Goal: Task Accomplishment & Management: Use online tool/utility

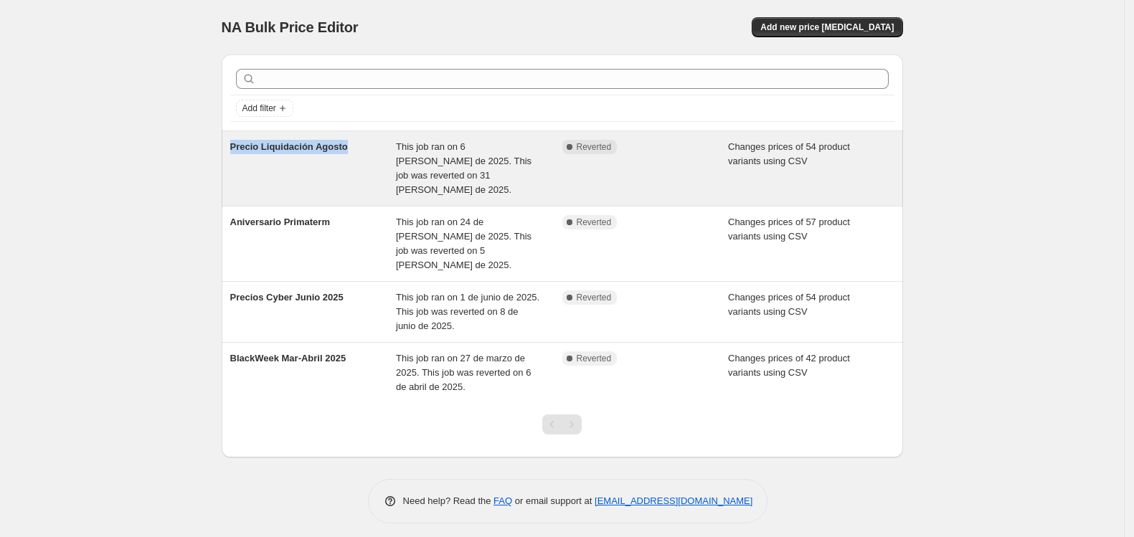
drag, startPoint x: 348, startPoint y: 149, endPoint x: 230, endPoint y: 148, distance: 118.3
click at [230, 148] on div "Precio Liquidación Agosto" at bounding box center [313, 168] width 166 height 57
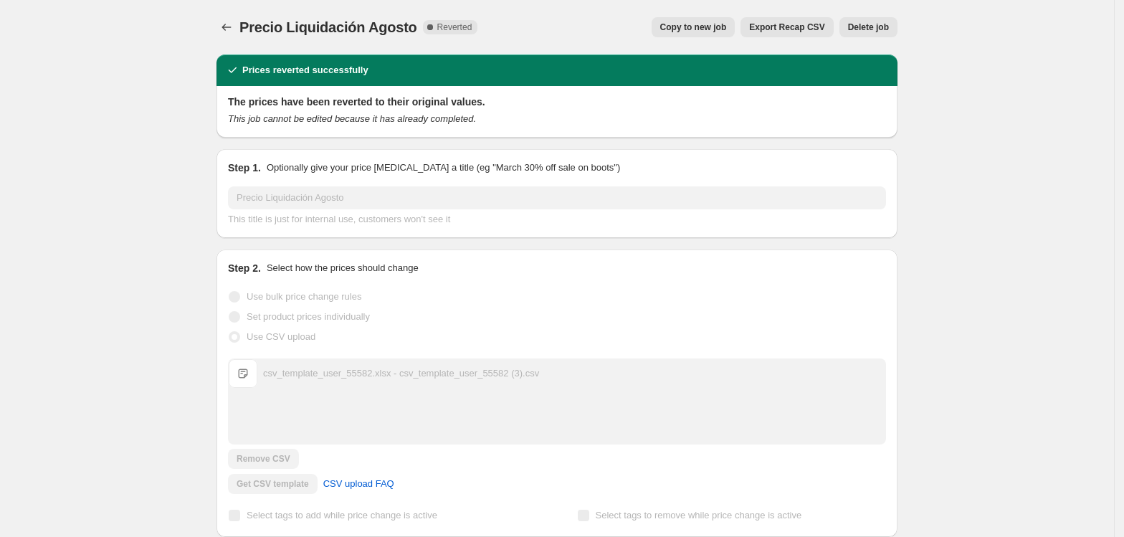
click at [281, 29] on span "Precio Liquidación Agosto" at bounding box center [328, 27] width 178 height 16
copy span "Precio Liquidación Agosto"
click at [227, 21] on icon "Price change jobs" at bounding box center [226, 27] width 14 height 14
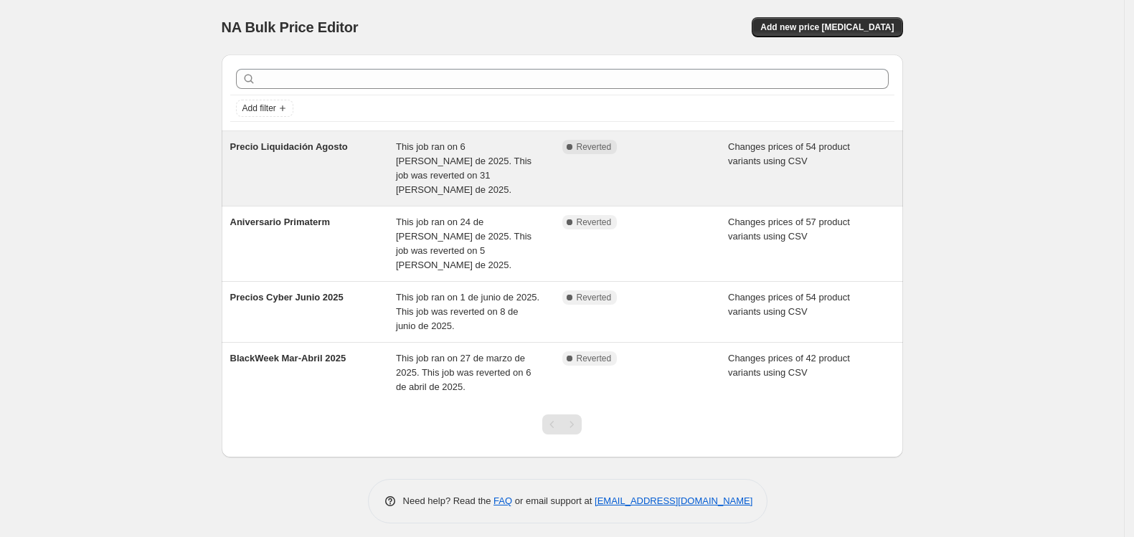
click at [276, 151] on span "Precio Liquidación Agosto" at bounding box center [289, 146] width 118 height 11
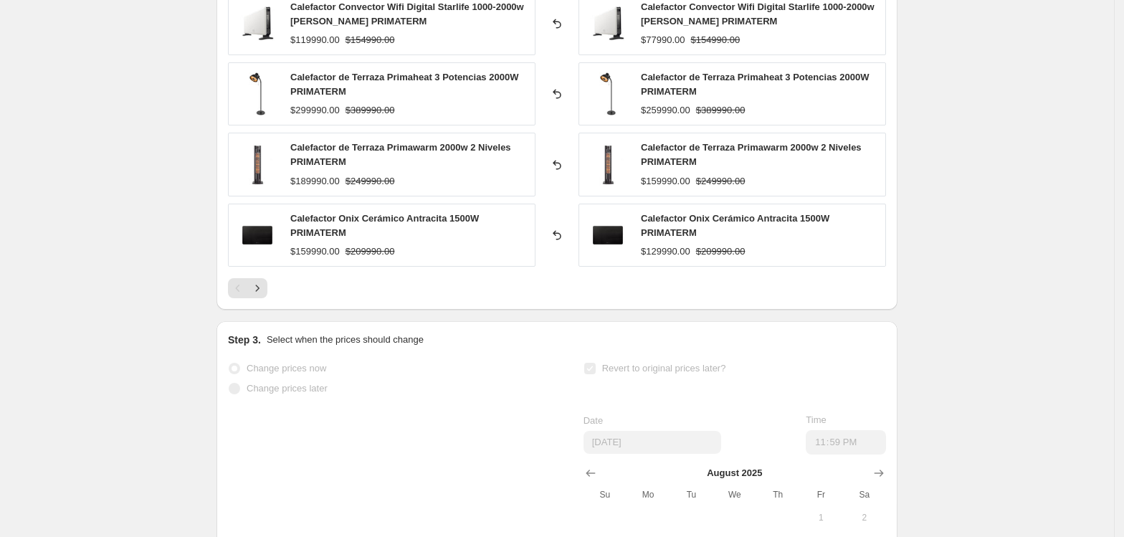
scroll to position [574, 0]
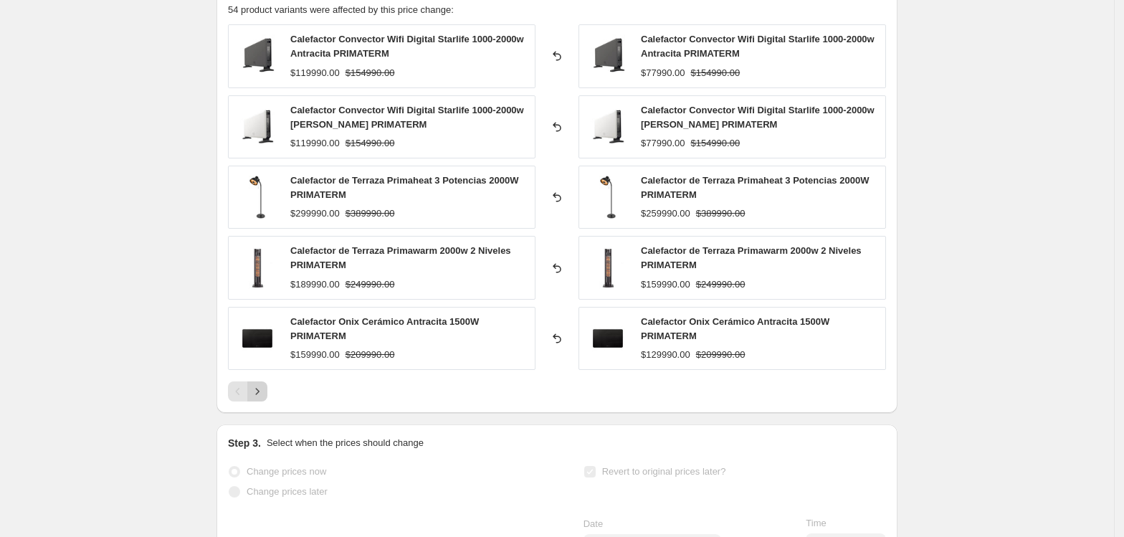
click at [255, 391] on icon "Next" at bounding box center [257, 391] width 14 height 14
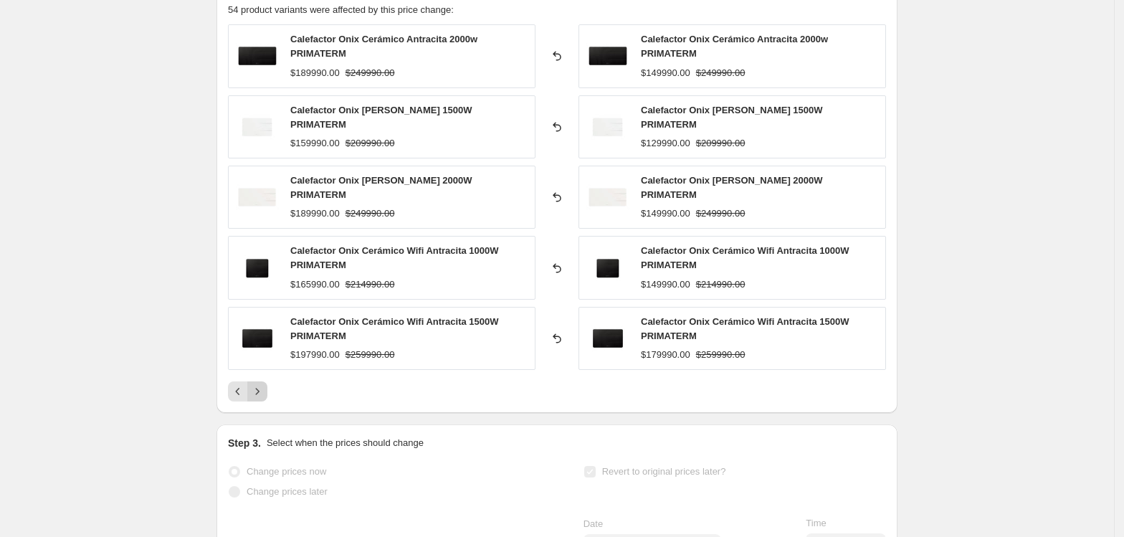
click at [264, 387] on icon "Next" at bounding box center [257, 391] width 14 height 14
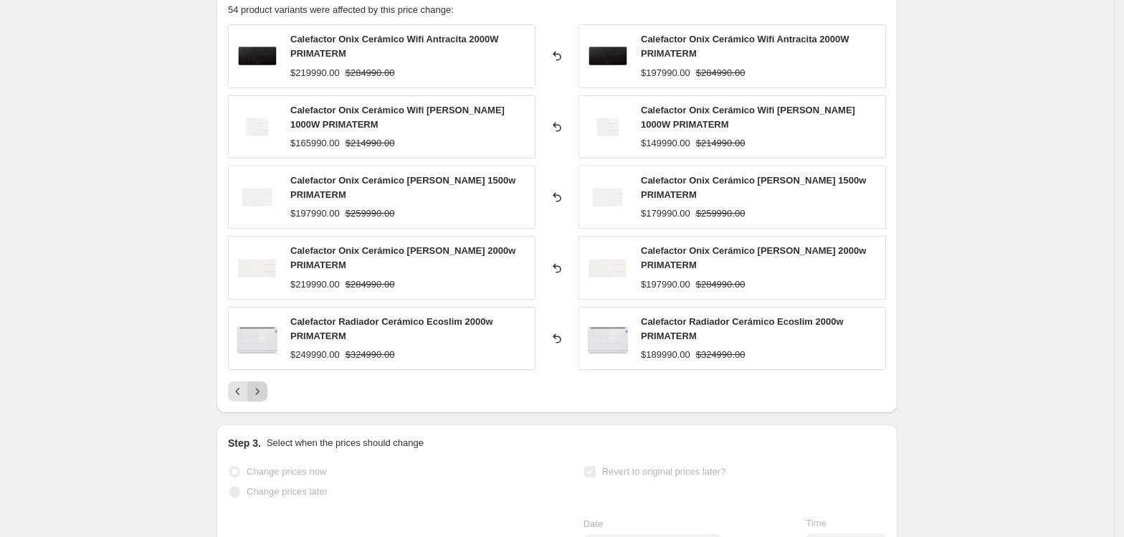
click at [260, 391] on icon "Next" at bounding box center [257, 391] width 14 height 14
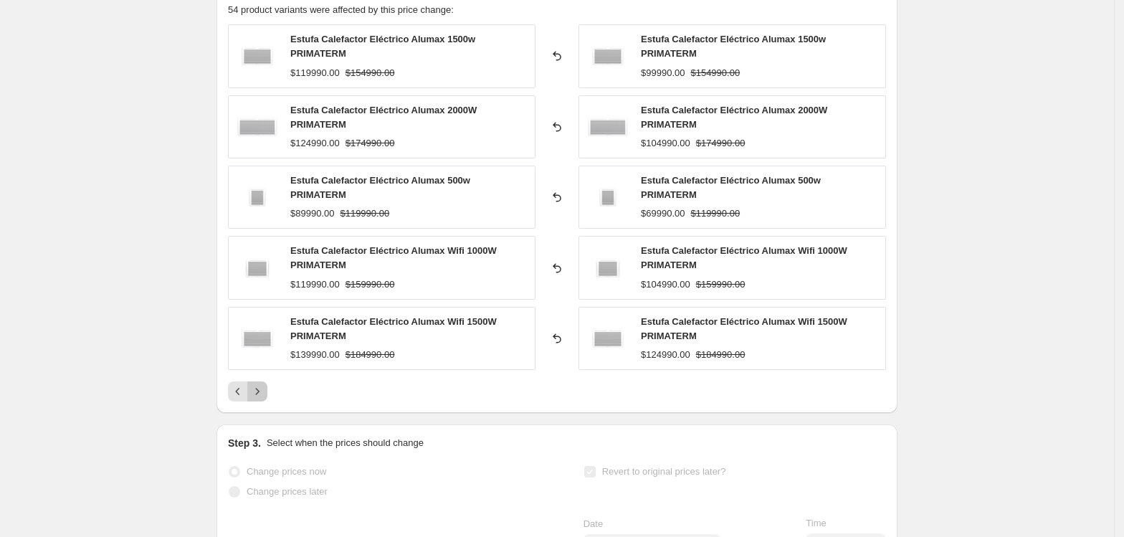
click at [260, 391] on icon "Next" at bounding box center [257, 391] width 14 height 14
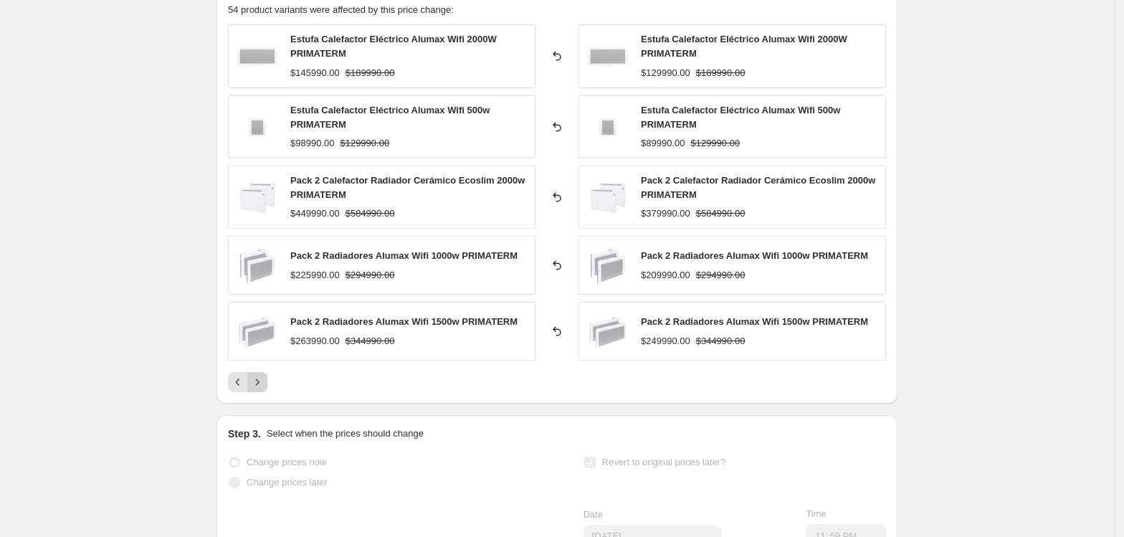
click at [260, 389] on icon "Next" at bounding box center [257, 382] width 14 height 14
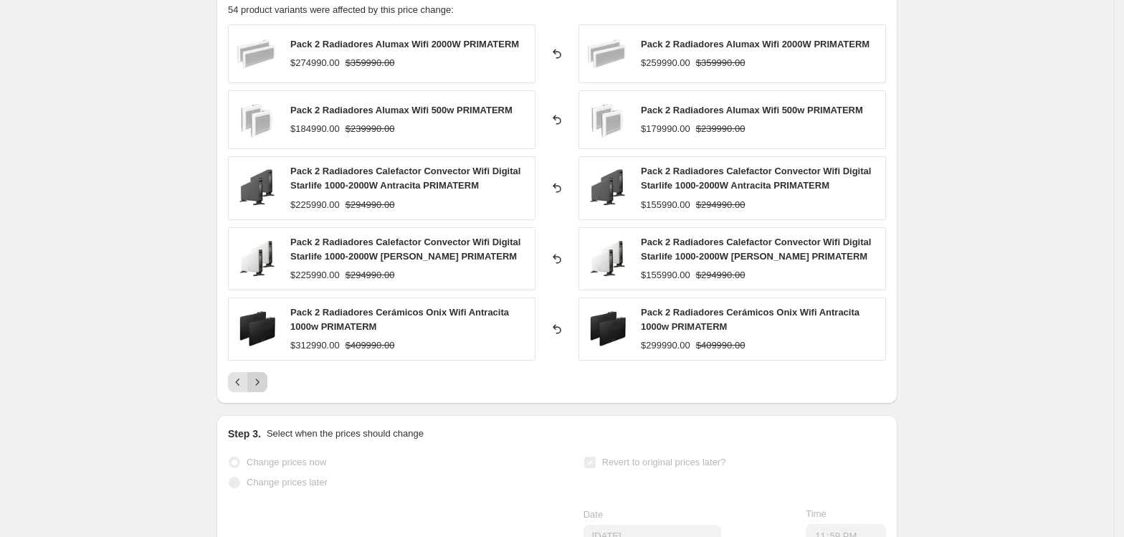
click at [260, 389] on icon "Next" at bounding box center [257, 382] width 14 height 14
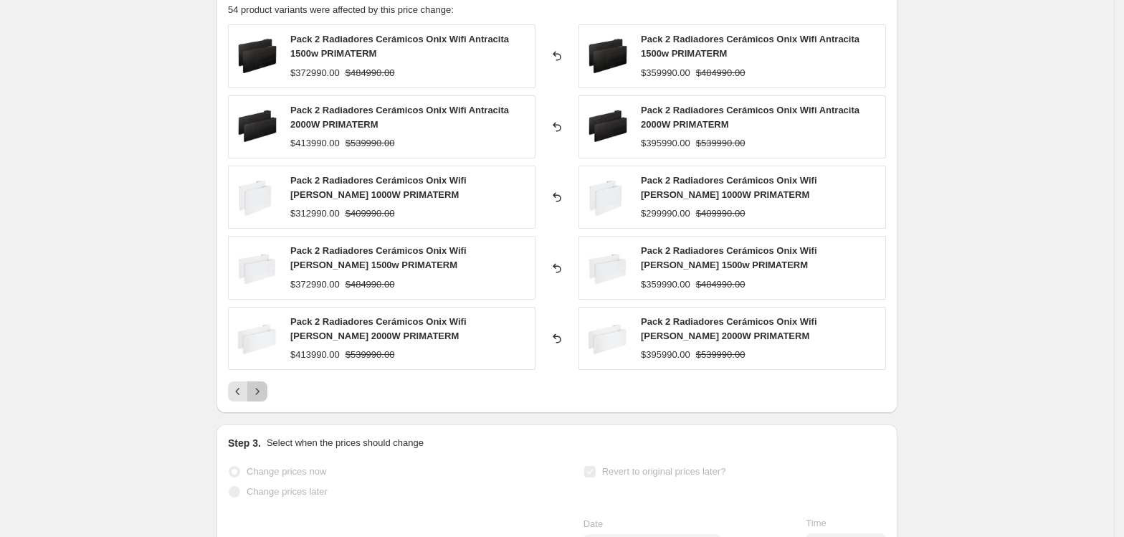
click at [260, 391] on icon "Next" at bounding box center [257, 391] width 14 height 14
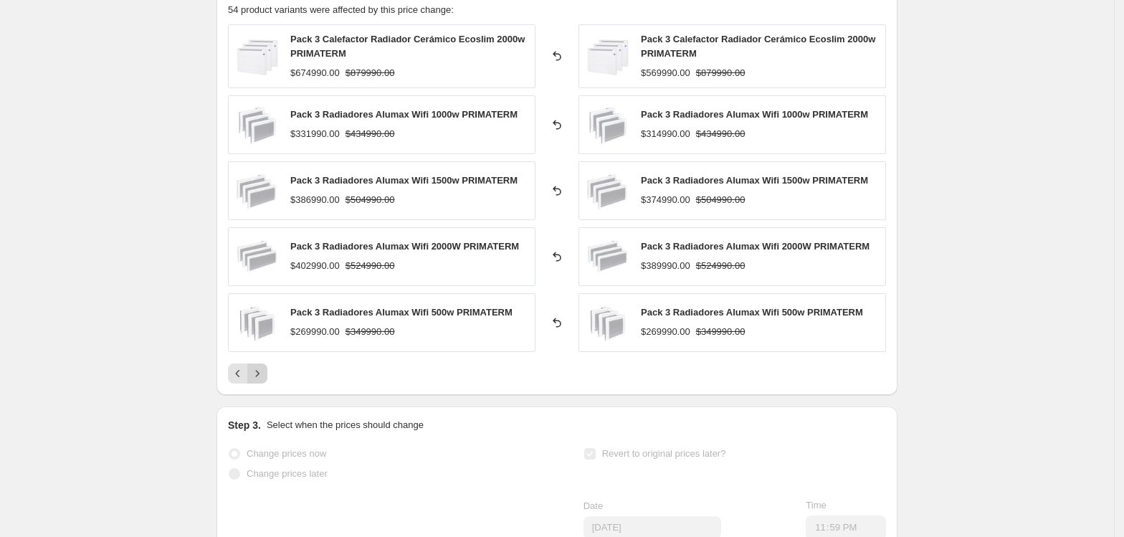
click at [260, 380] on icon "Next" at bounding box center [257, 373] width 14 height 14
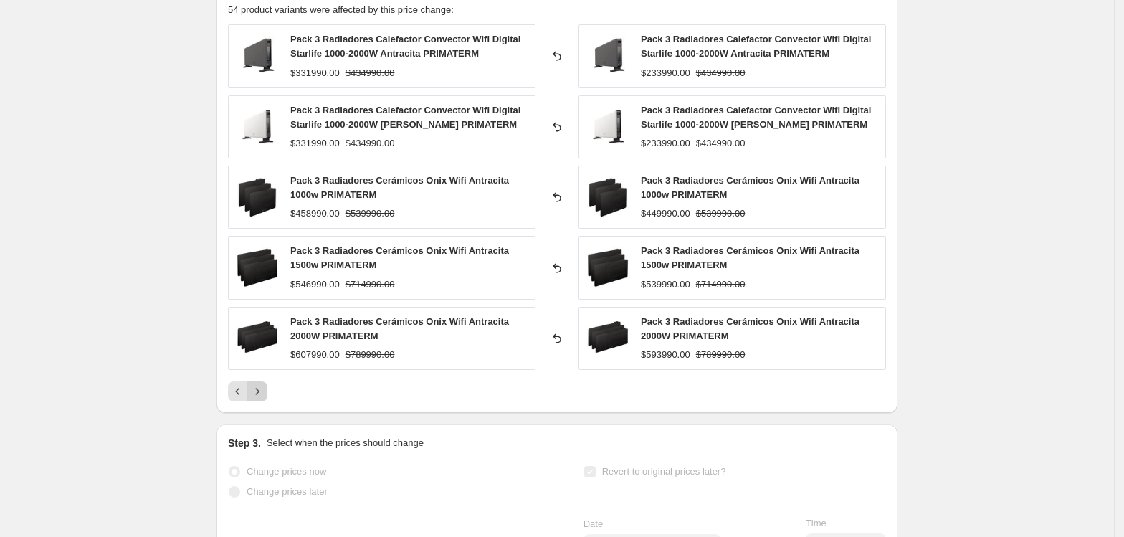
click at [260, 380] on div "Pack 3 Radiadores Calefactor Convector Wifi Digital Starlife 1000-2000W Antraci…" at bounding box center [557, 212] width 658 height 377
click at [262, 386] on button "Next" at bounding box center [257, 391] width 20 height 20
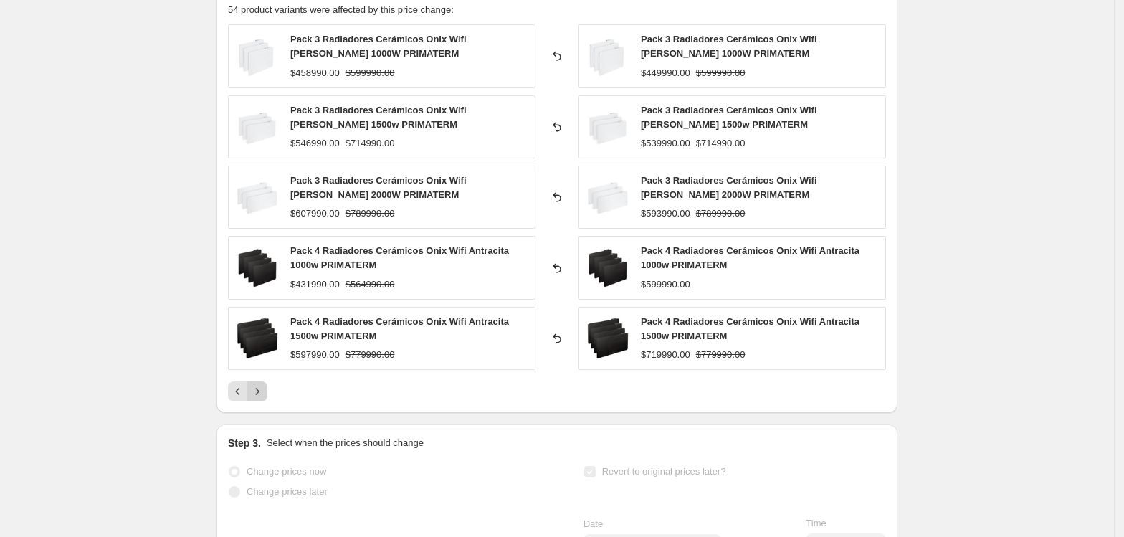
click at [265, 391] on icon "Next" at bounding box center [257, 391] width 14 height 14
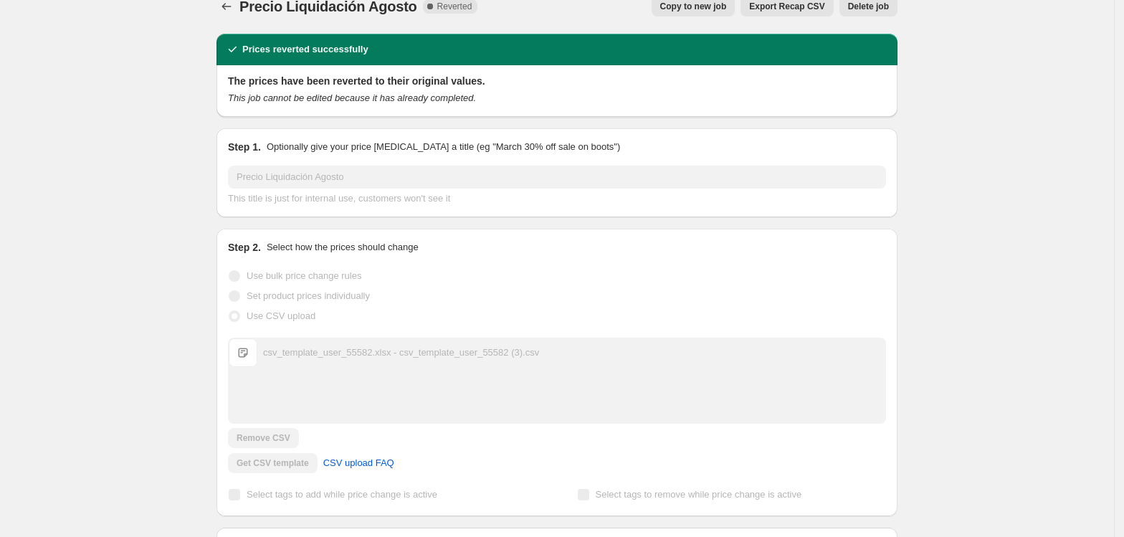
scroll to position [0, 0]
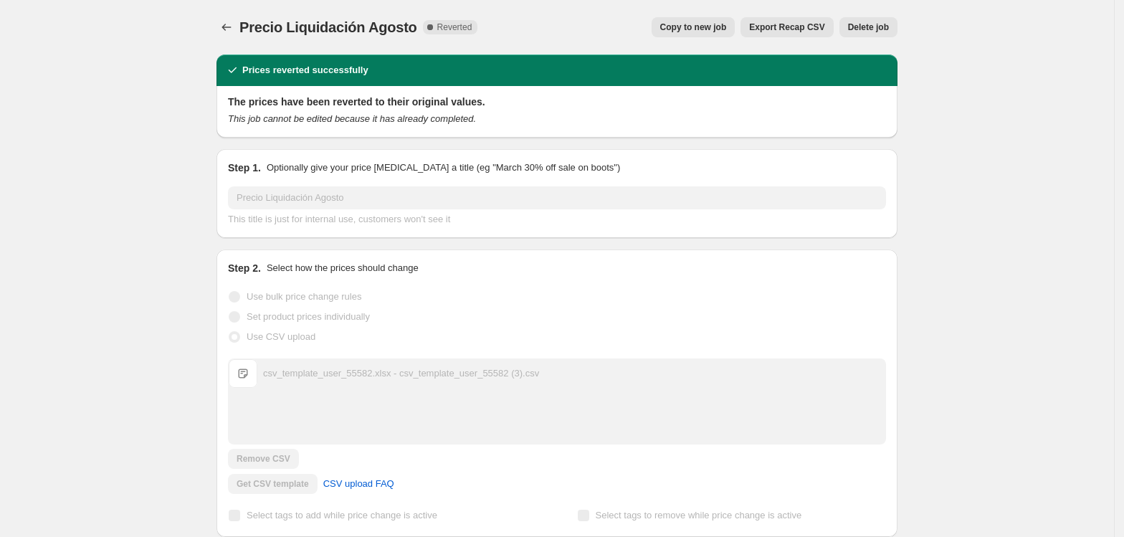
click at [705, 30] on span "Copy to new job" at bounding box center [693, 27] width 67 height 11
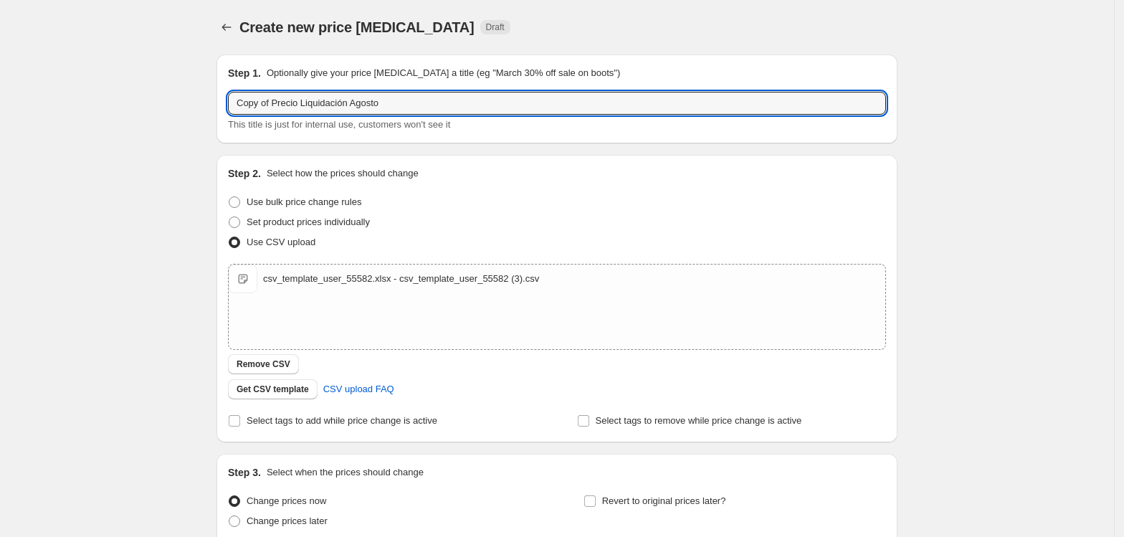
drag, startPoint x: 275, startPoint y: 101, endPoint x: 208, endPoint y: 104, distance: 67.5
click at [208, 104] on div "Create new price [MEDICAL_DATA]. This page is ready Create new price [MEDICAL_D…" at bounding box center [557, 332] width 716 height 665
click at [368, 112] on input "Precio Liquidación Agosto" at bounding box center [557, 103] width 658 height 23
click at [347, 103] on input "Precio Liquidación Agosto Extendido 09-" at bounding box center [557, 103] width 658 height 23
click at [403, 105] on input "Precio Liquidación Agos Extendido 09-" at bounding box center [557, 103] width 658 height 23
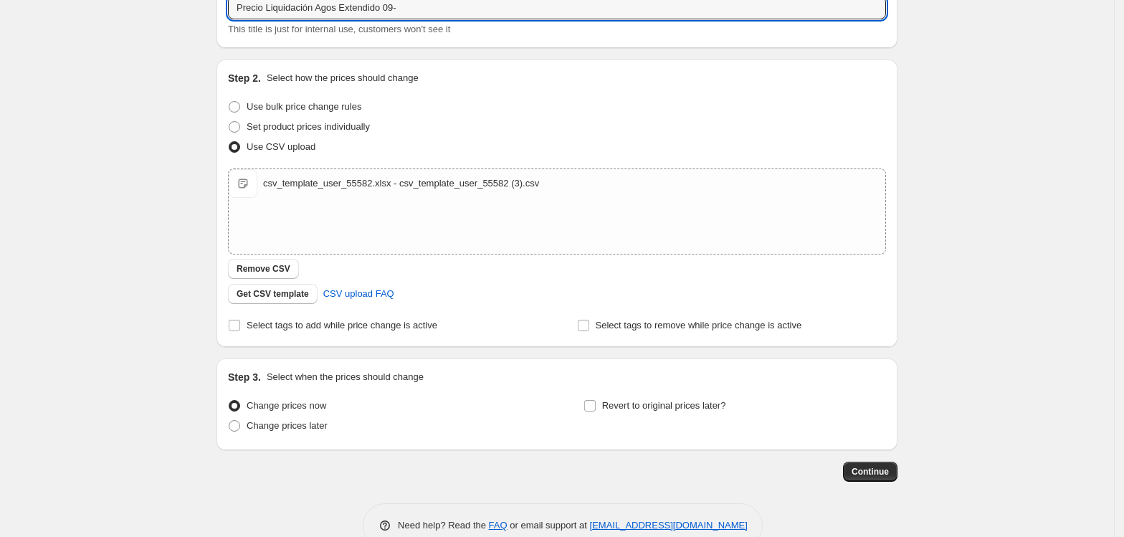
scroll to position [128, 0]
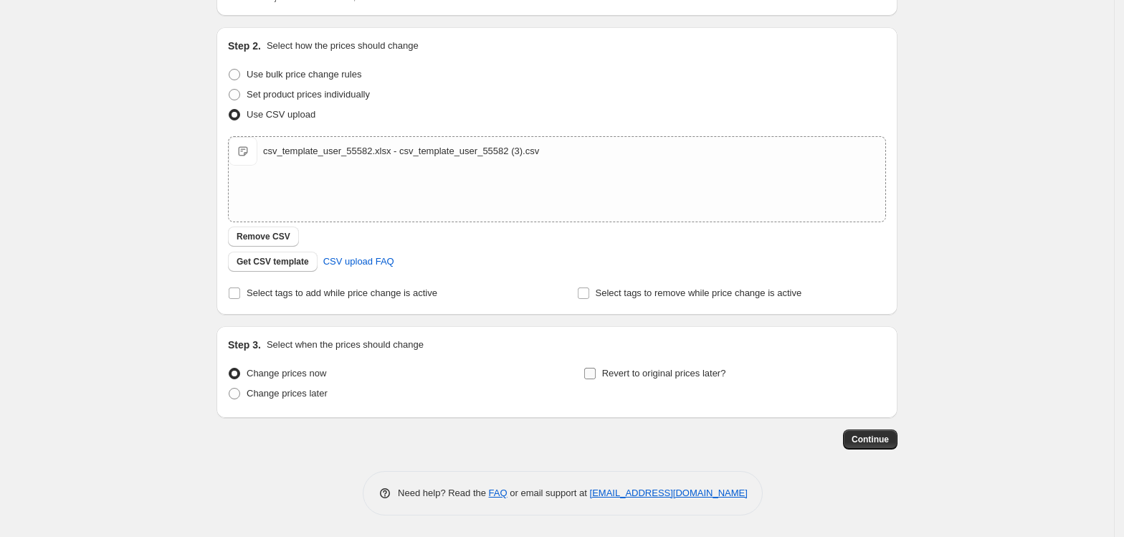
type input "Precio Liquidación Agos Extendido 09-"
click at [637, 376] on span "Revert to original prices later?" at bounding box center [664, 373] width 124 height 11
click at [596, 376] on input "Revert to original prices later?" at bounding box center [589, 373] width 11 height 11
checkbox input "true"
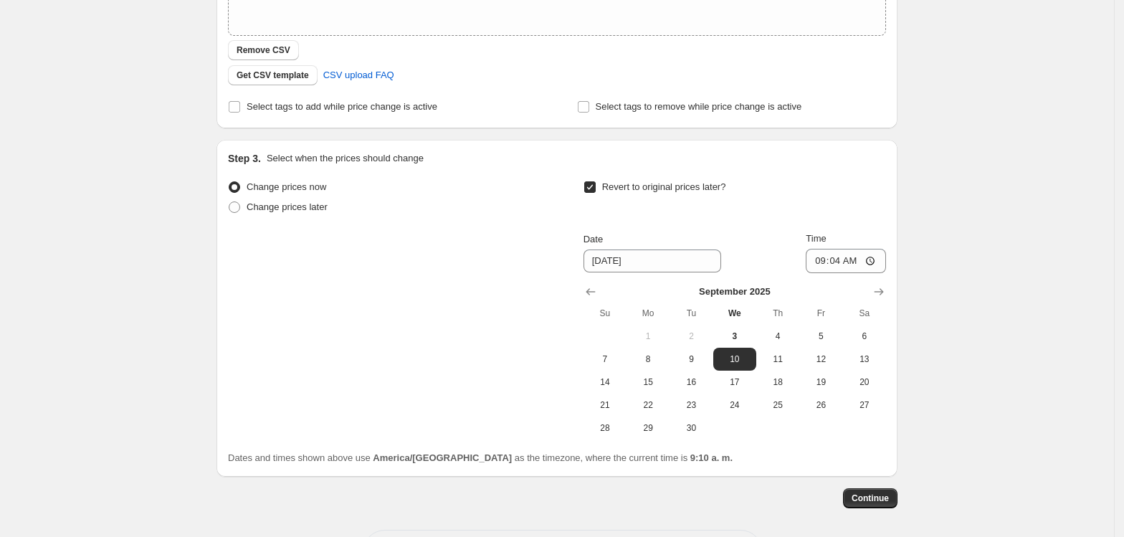
scroll to position [319, 0]
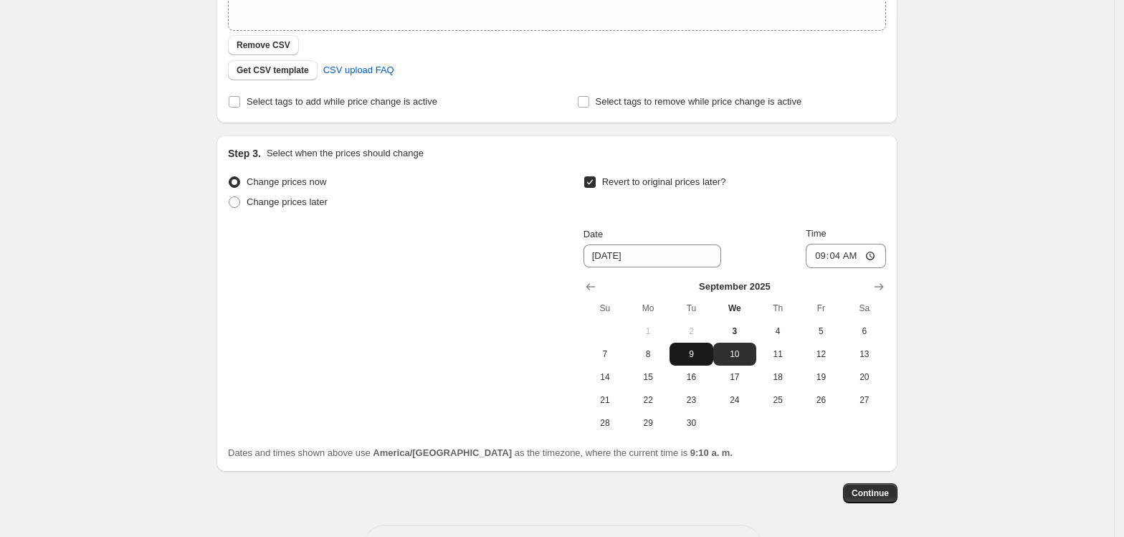
click at [690, 354] on span "9" at bounding box center [691, 353] width 32 height 11
type input "[DATE]"
click at [873, 250] on input "09:04" at bounding box center [846, 256] width 80 height 24
click at [979, 374] on div "Create new price [MEDICAL_DATA]. This page is ready Create new price [MEDICAL_D…" at bounding box center [557, 136] width 1114 height 910
click at [876, 253] on input "23:04" at bounding box center [846, 256] width 80 height 24
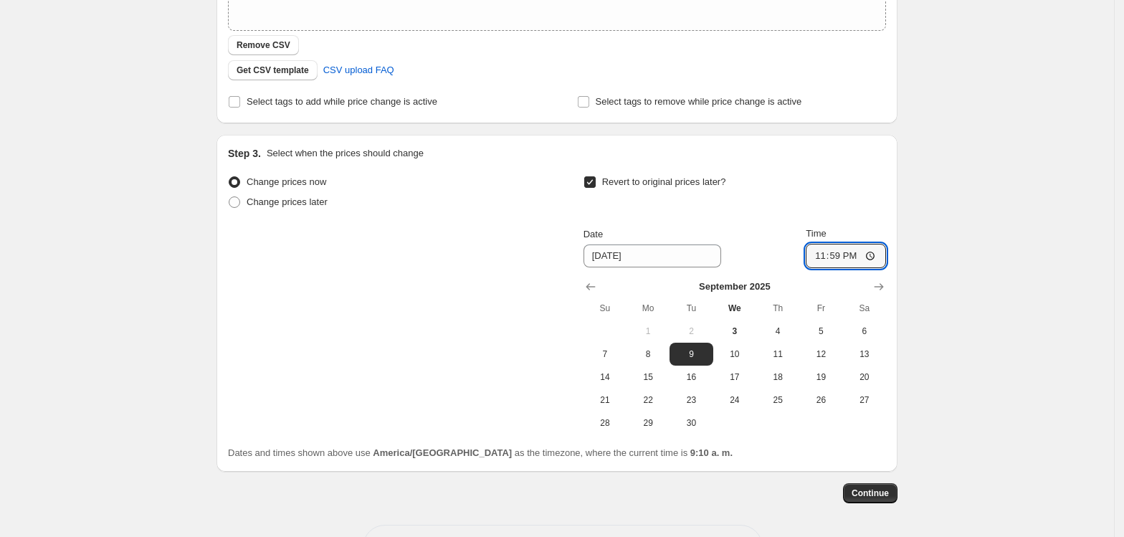
type input "23:59"
click at [921, 277] on div "Create new price [MEDICAL_DATA]. This page is ready Create new price [MEDICAL_D…" at bounding box center [557, 136] width 1114 height 910
click at [875, 494] on span "Continue" at bounding box center [870, 493] width 37 height 11
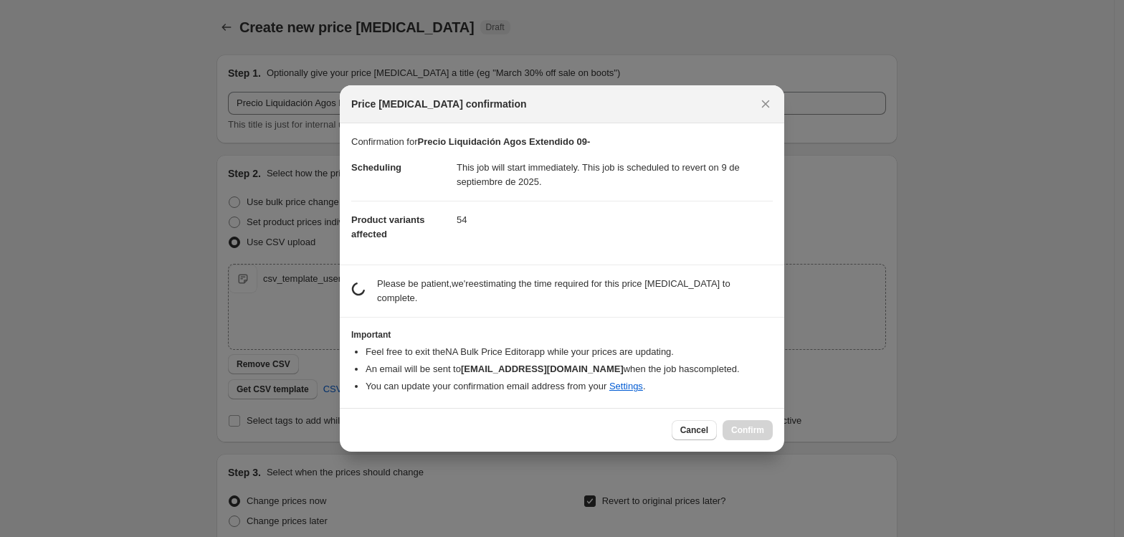
scroll to position [0, 0]
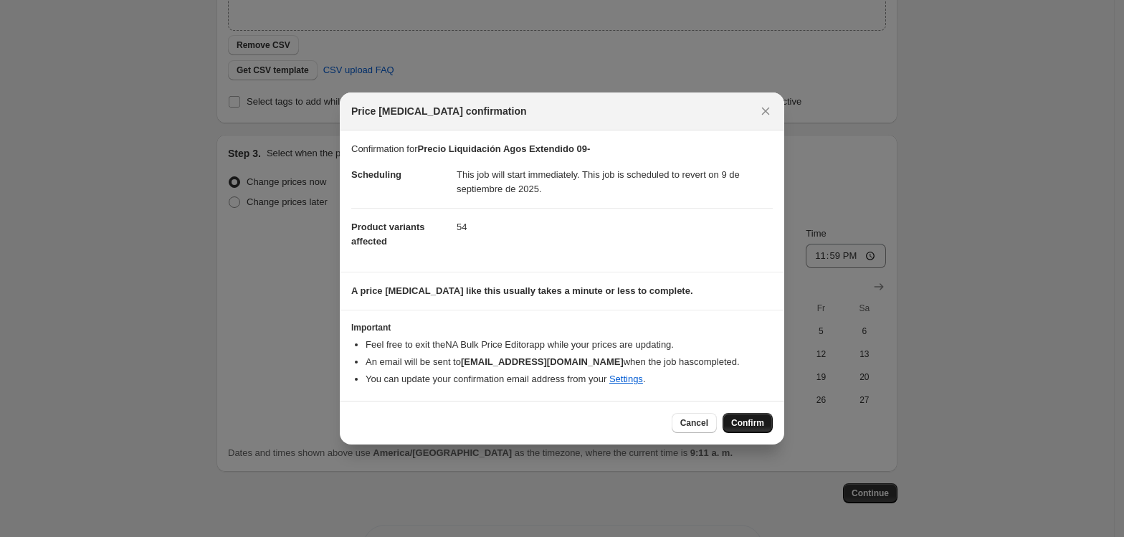
click at [756, 419] on span "Confirm" at bounding box center [747, 422] width 33 height 11
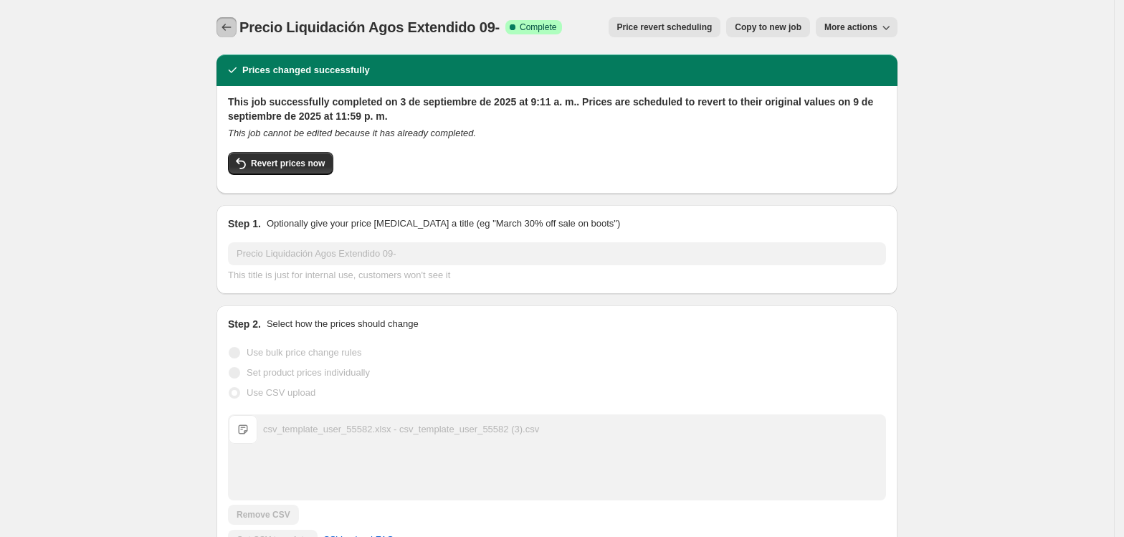
click at [228, 27] on icon "Price change jobs" at bounding box center [226, 27] width 9 height 7
